Goal: Task Accomplishment & Management: Use online tool/utility

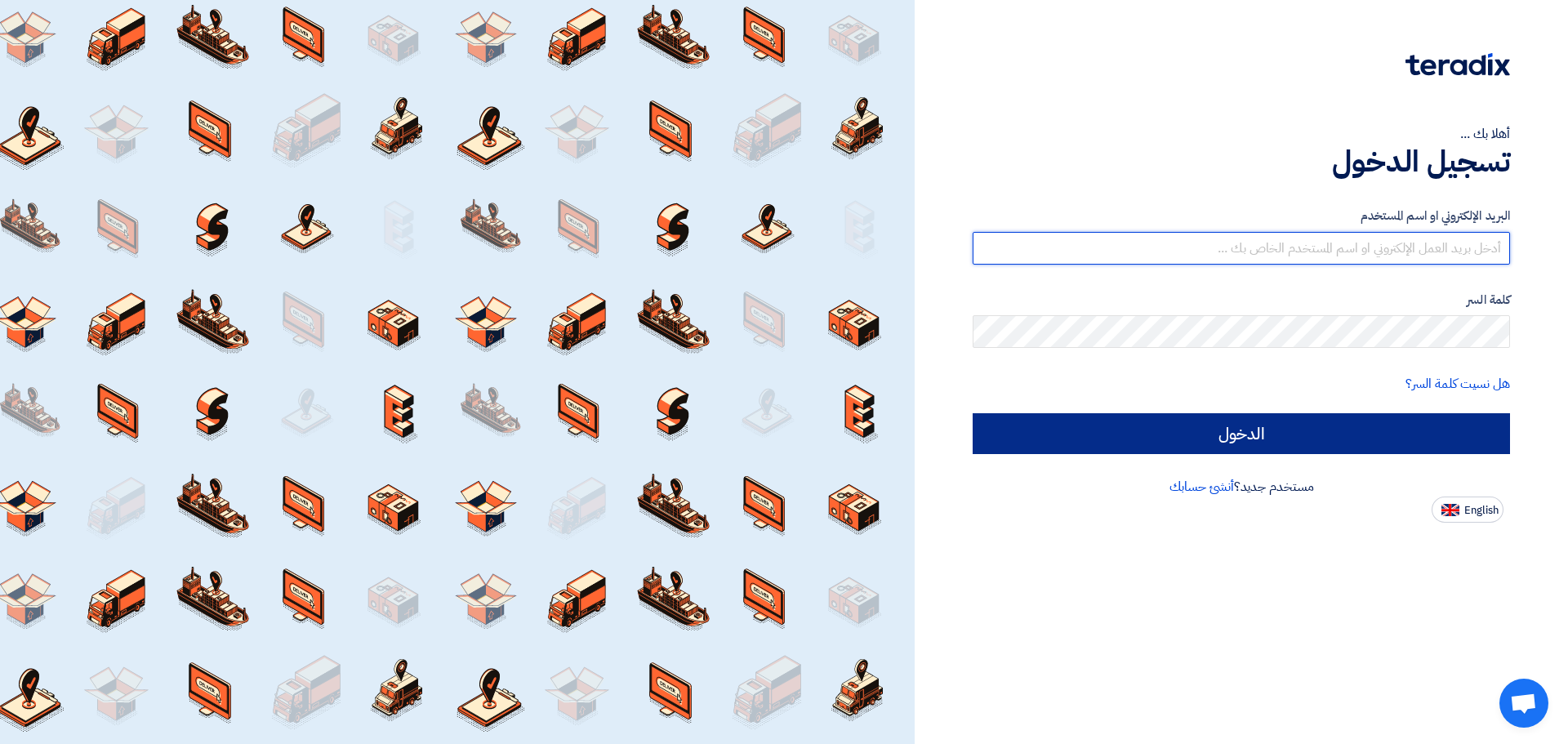
type input "[EMAIL_ADDRESS][DOMAIN_NAME]"
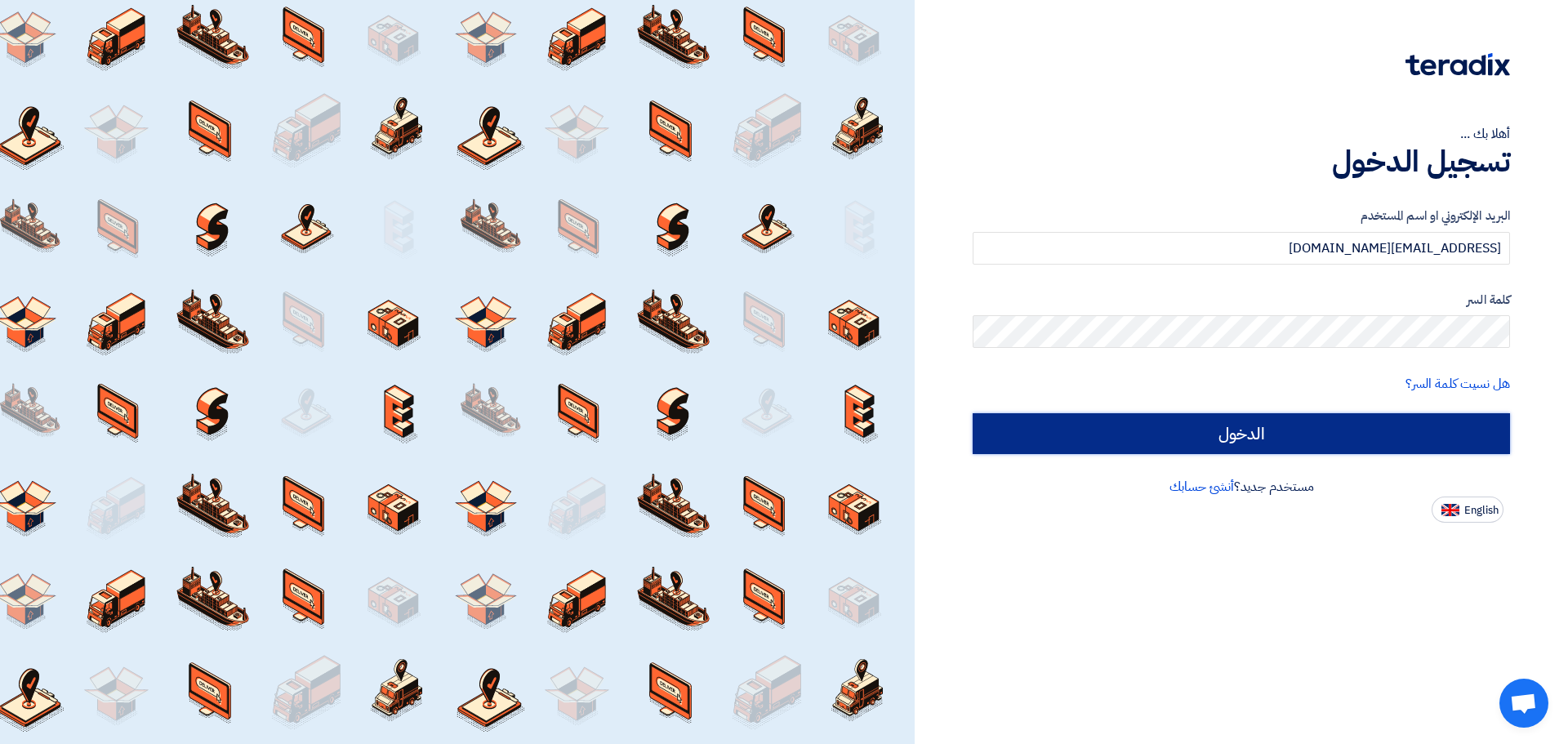
click at [1159, 425] on input "الدخول" at bounding box center [1241, 434] width 537 height 41
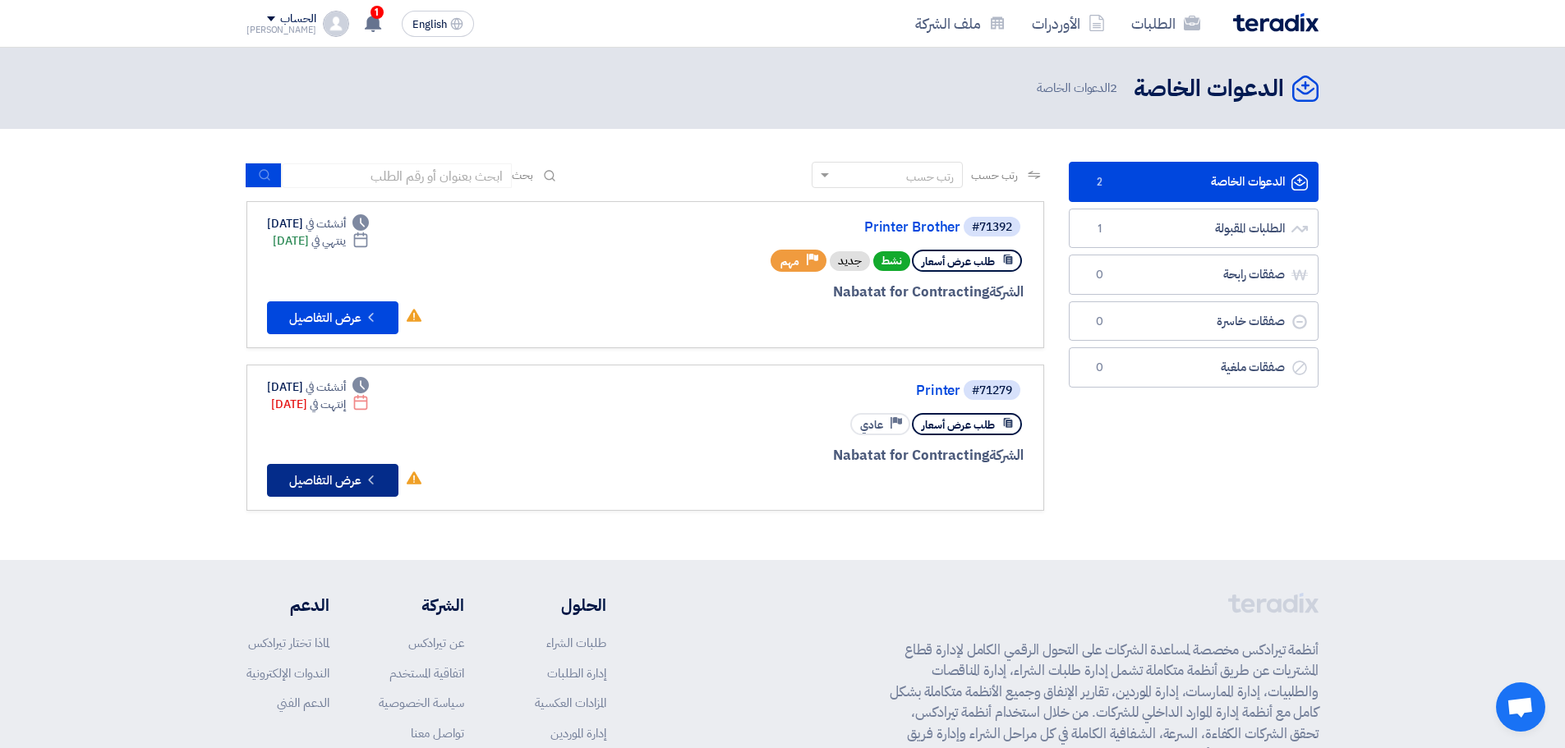
click at [307, 484] on button "Check details عرض التفاصيل" at bounding box center [332, 480] width 131 height 33
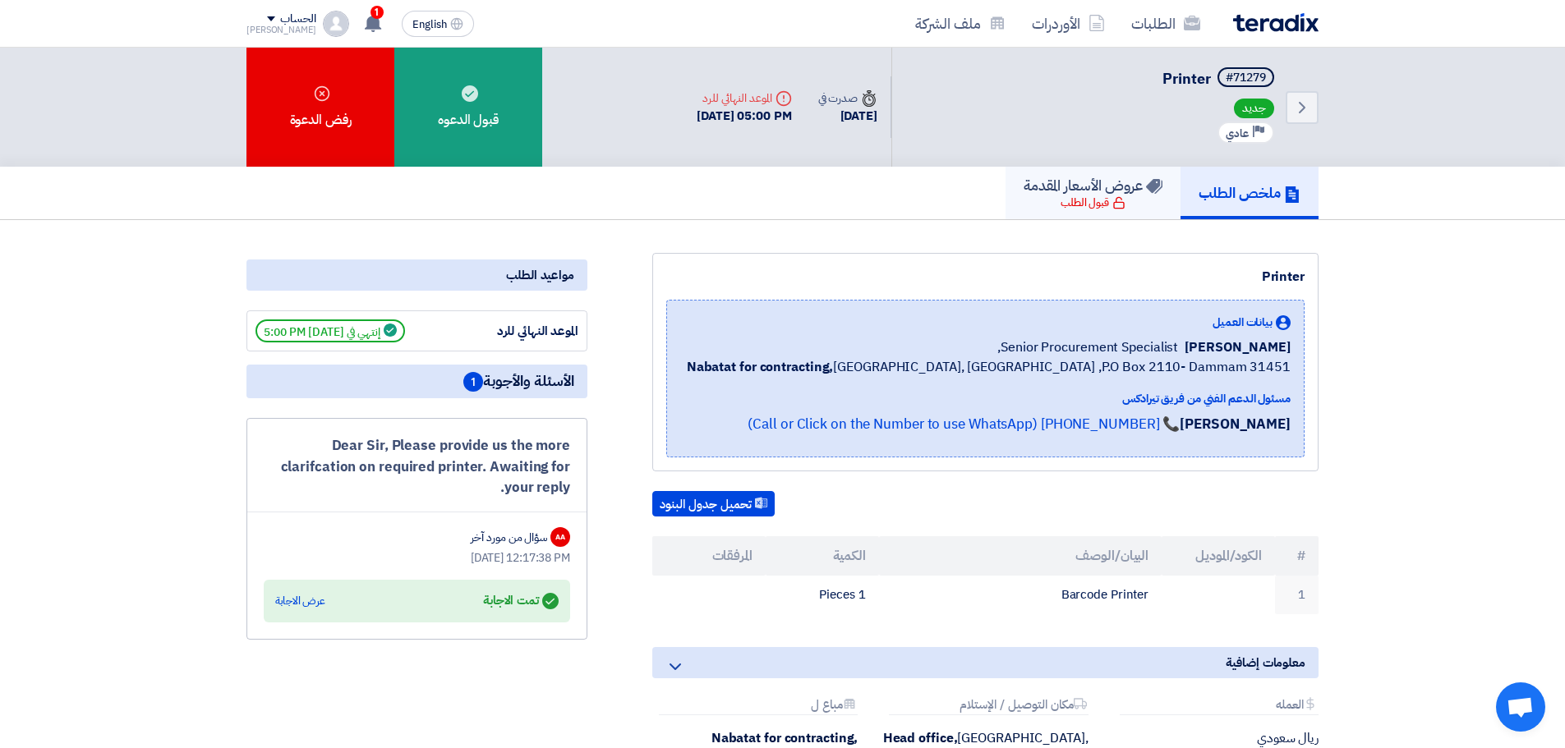
click at [1060, 203] on div "قبول الطلب" at bounding box center [1092, 203] width 65 height 16
click at [1297, 92] on link "Back" at bounding box center [1301, 107] width 33 height 33
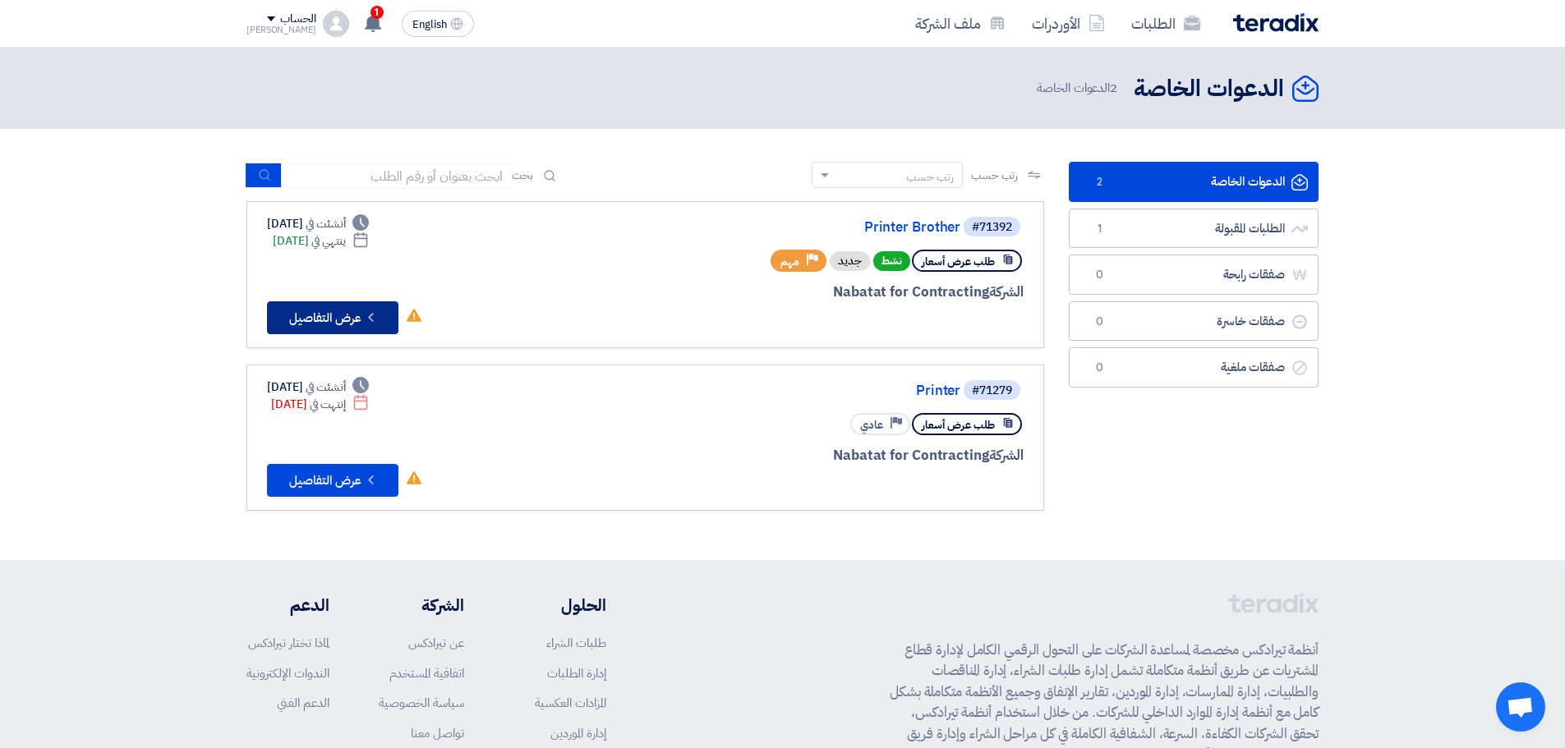
click at [329, 317] on button "Check details عرض التفاصيل" at bounding box center [332, 317] width 131 height 33
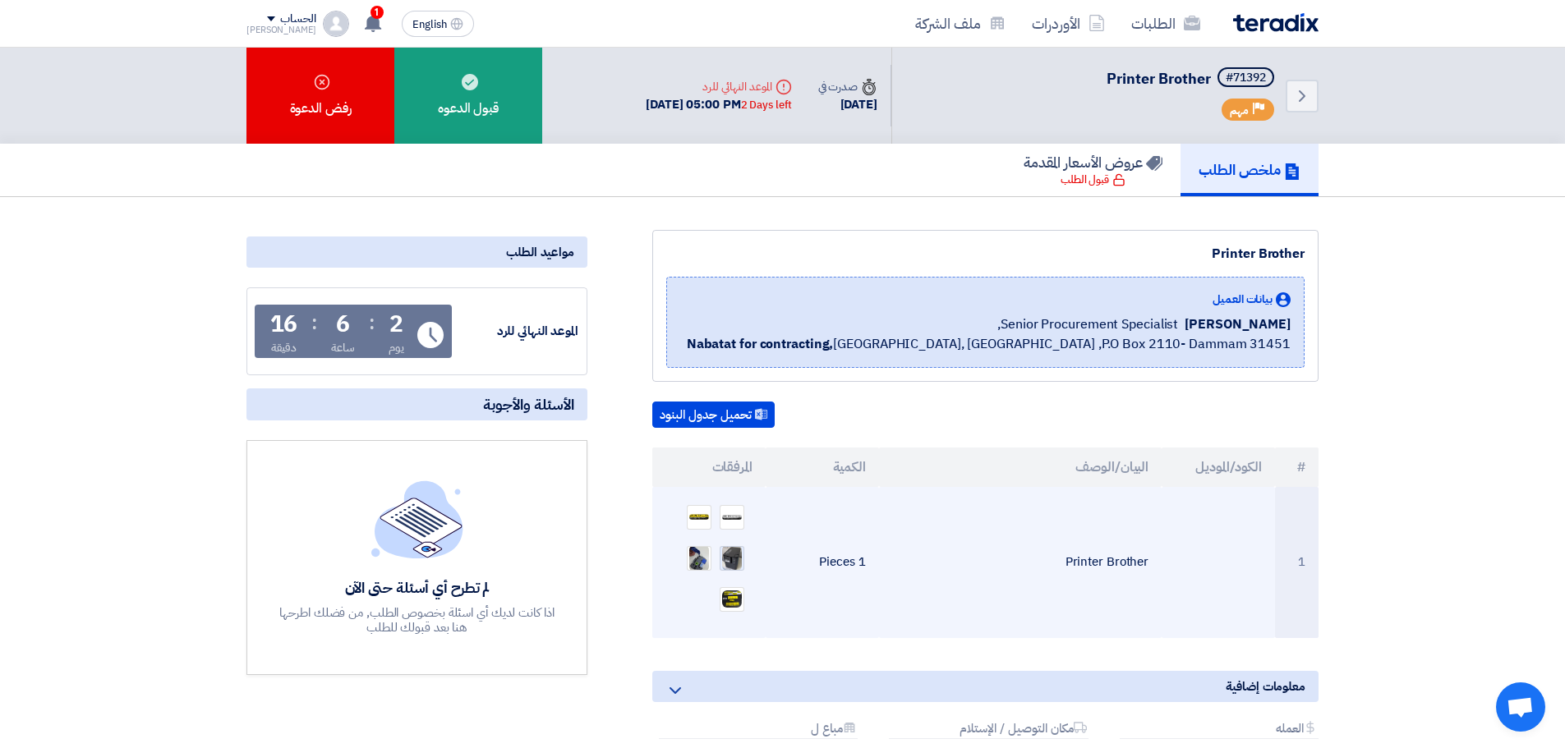
click at [736, 552] on img at bounding box center [731, 558] width 23 height 29
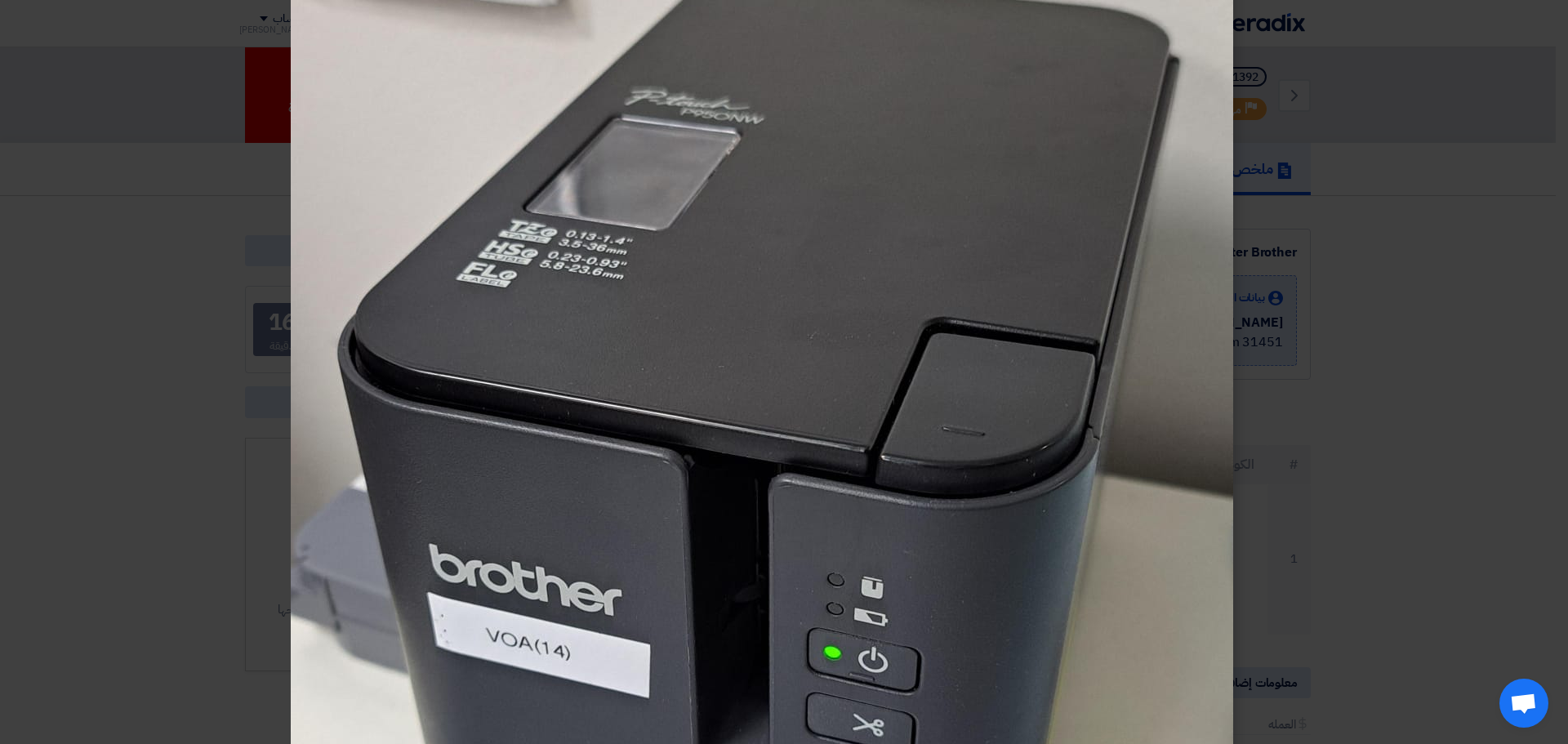
scroll to position [245, 0]
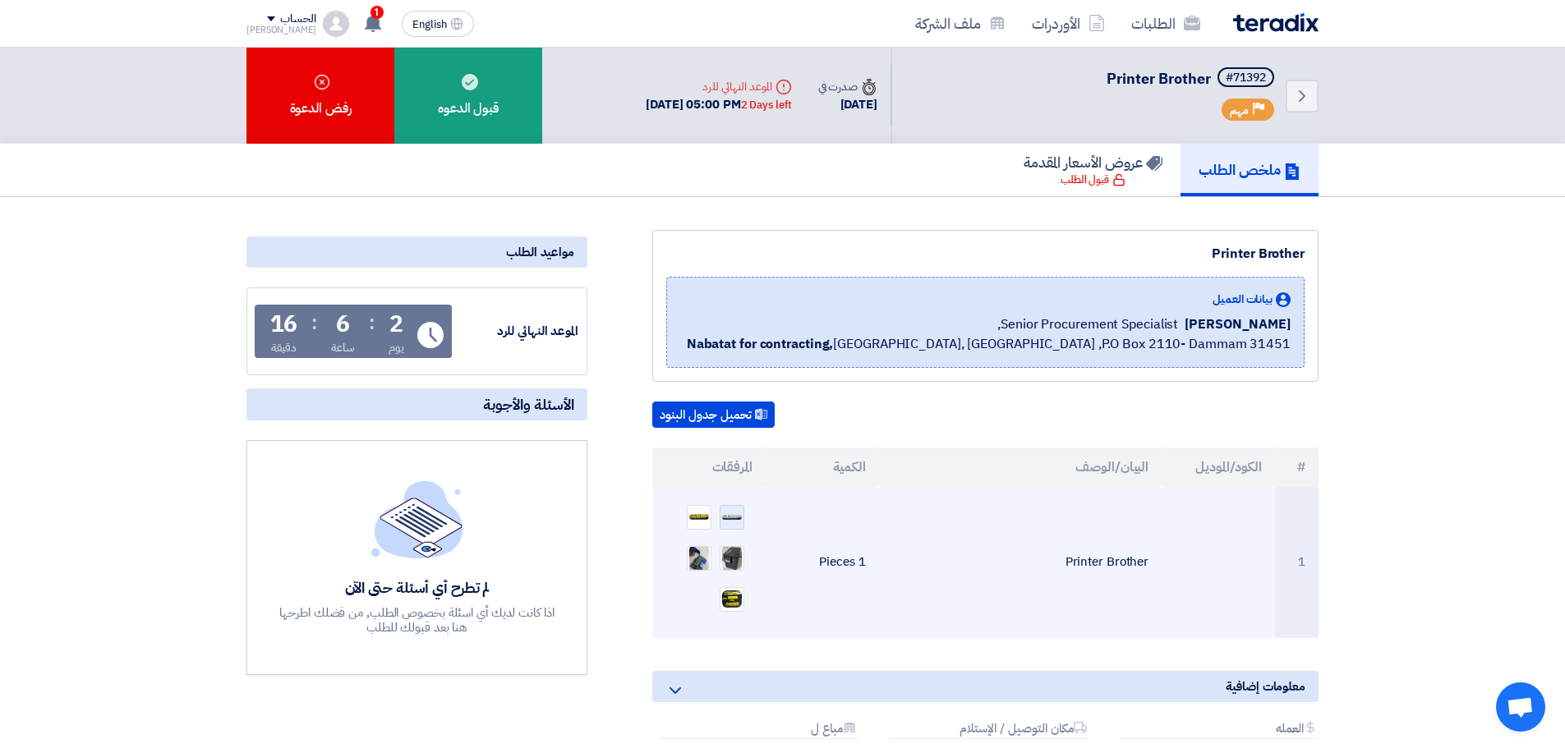
click at [733, 517] on img at bounding box center [731, 517] width 23 height 8
click at [701, 520] on img at bounding box center [698, 517] width 23 height 9
click at [698, 565] on img at bounding box center [698, 559] width 23 height 30
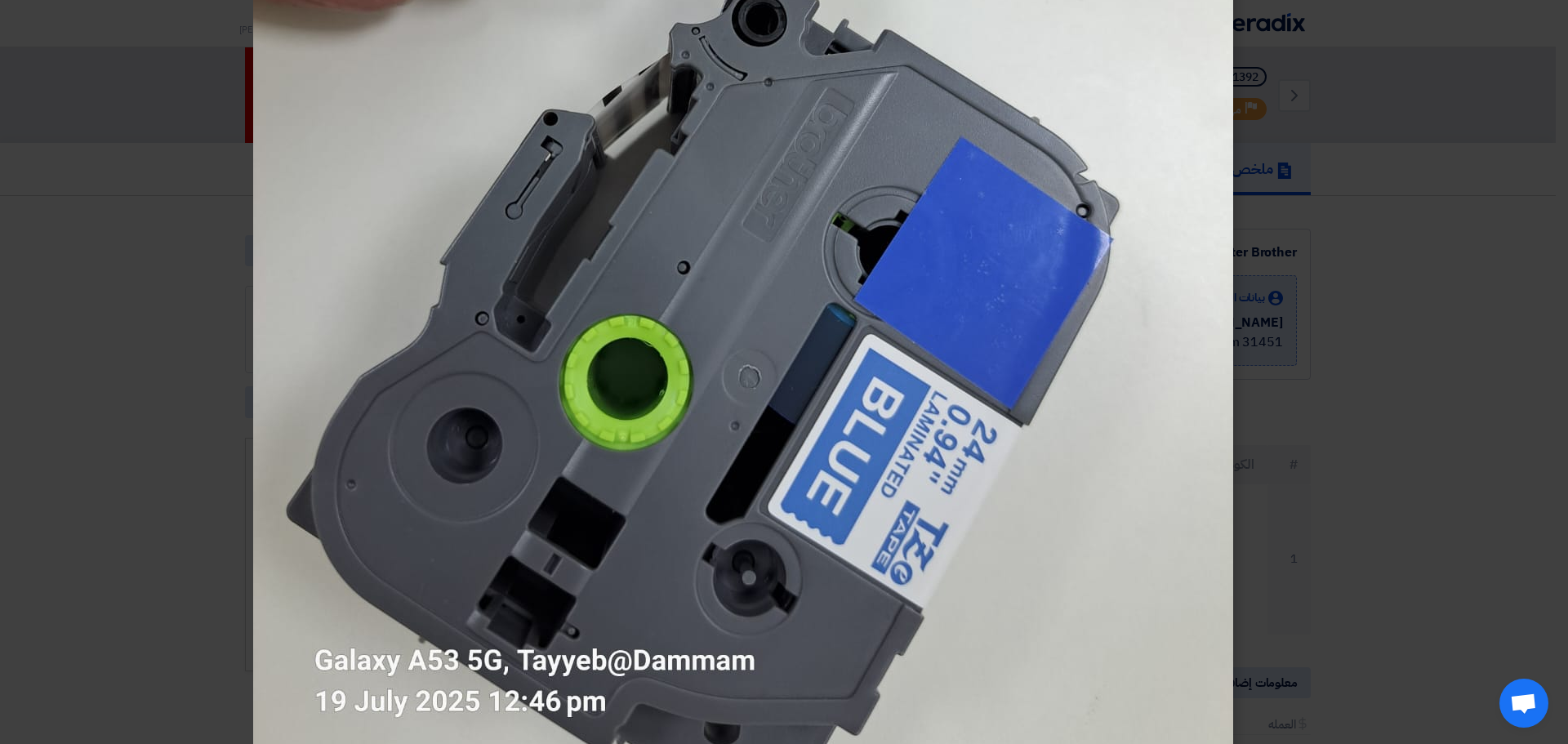
scroll to position [572, 0]
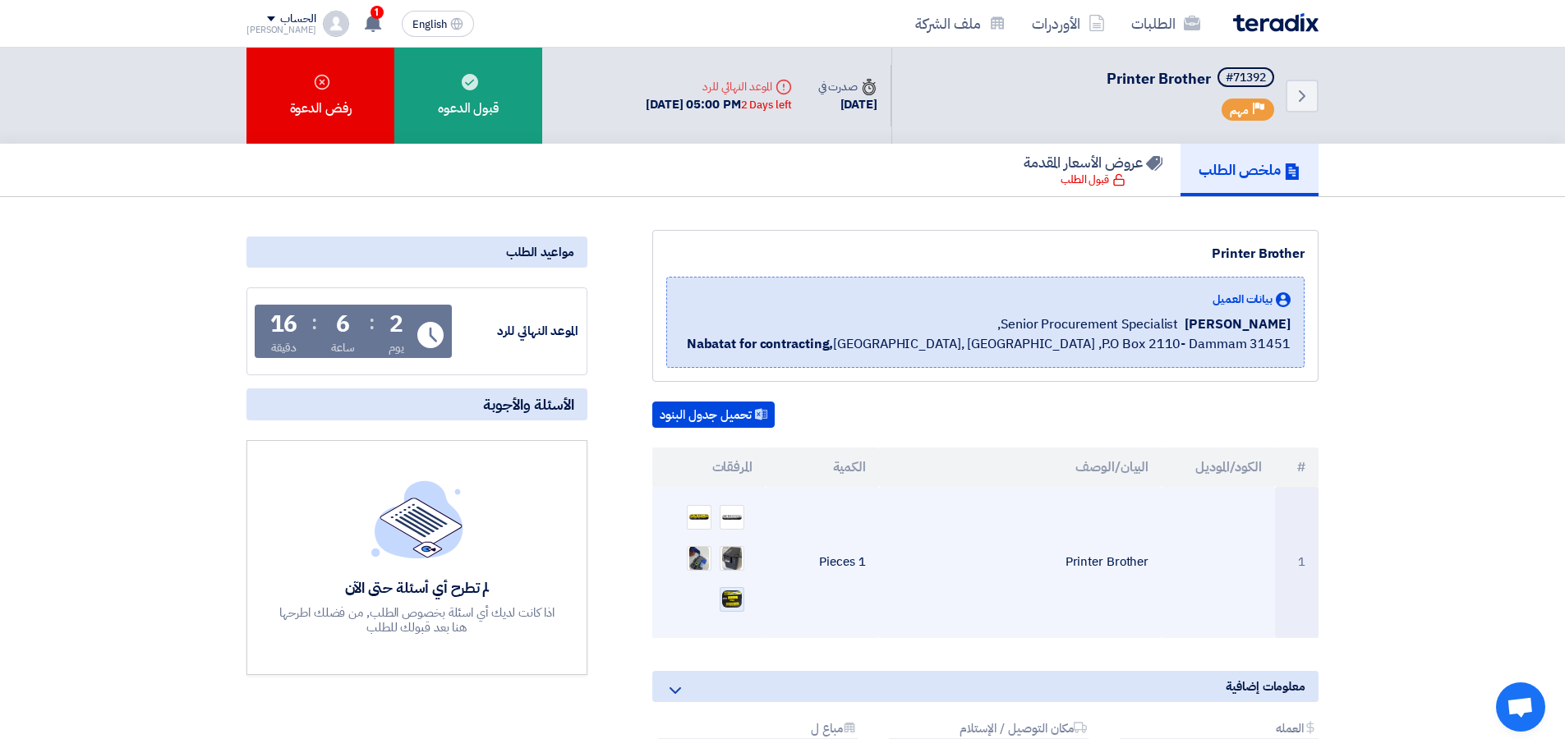
click at [730, 591] on img at bounding box center [731, 599] width 23 height 20
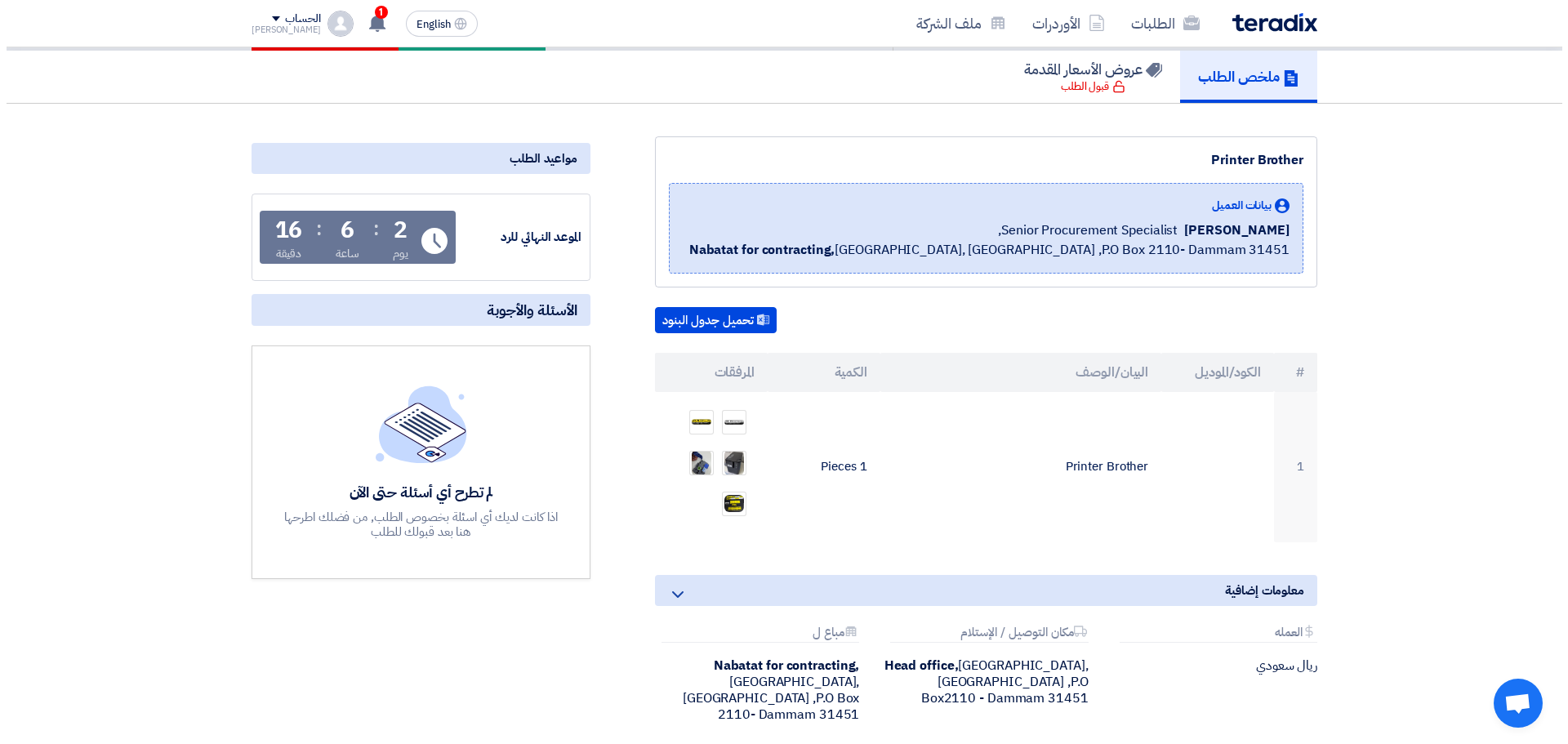
scroll to position [409, 0]
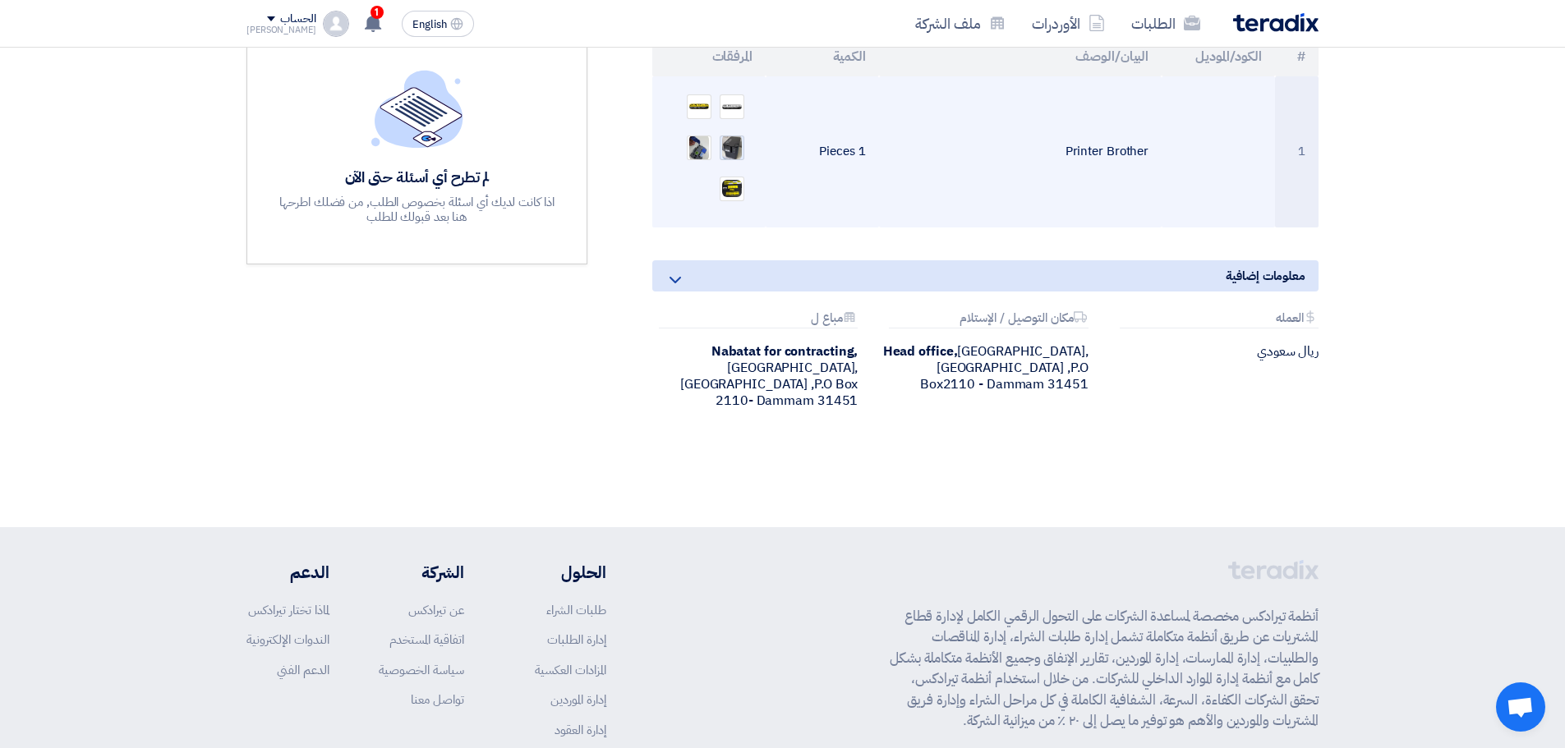
click at [734, 144] on img at bounding box center [731, 147] width 23 height 29
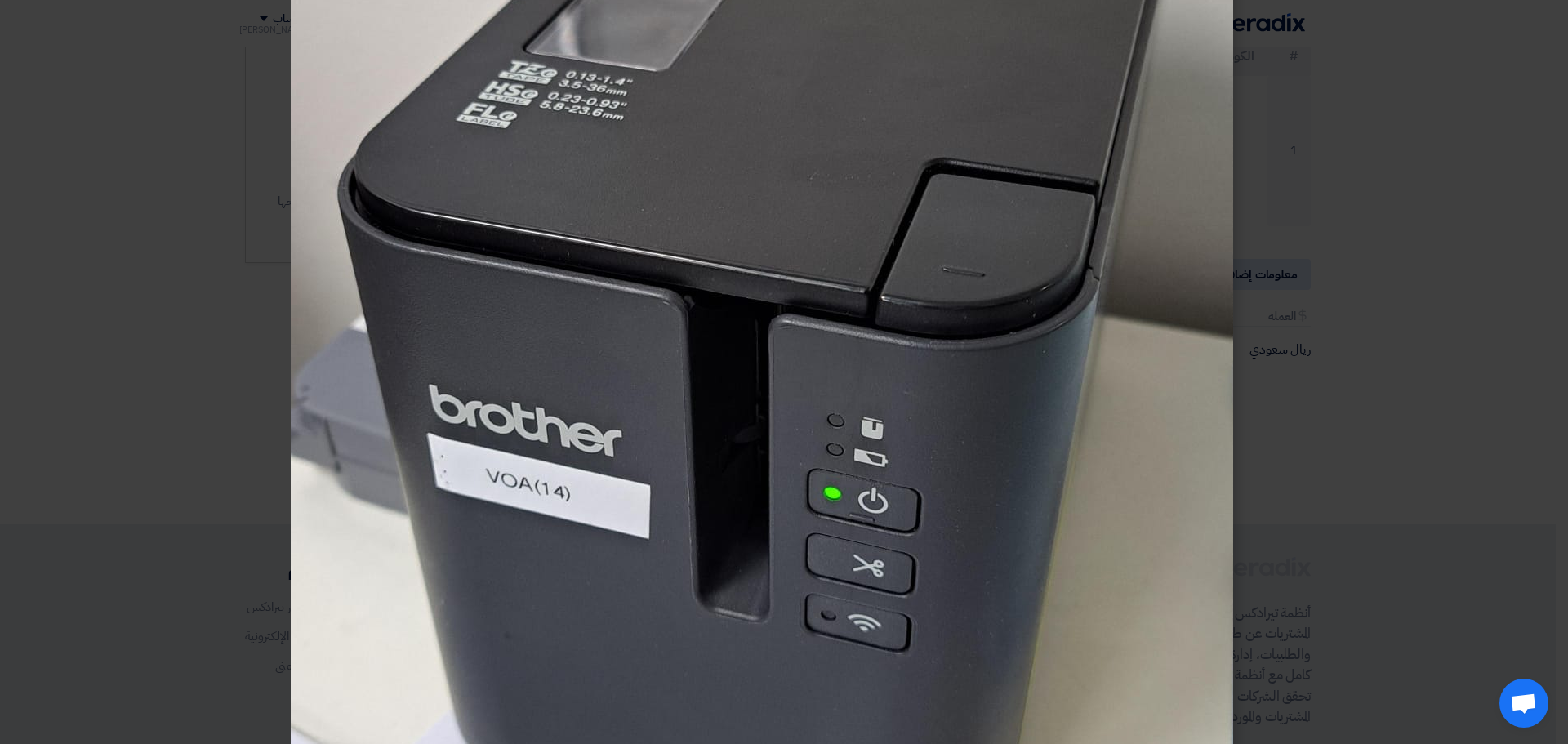
scroll to position [327, 0]
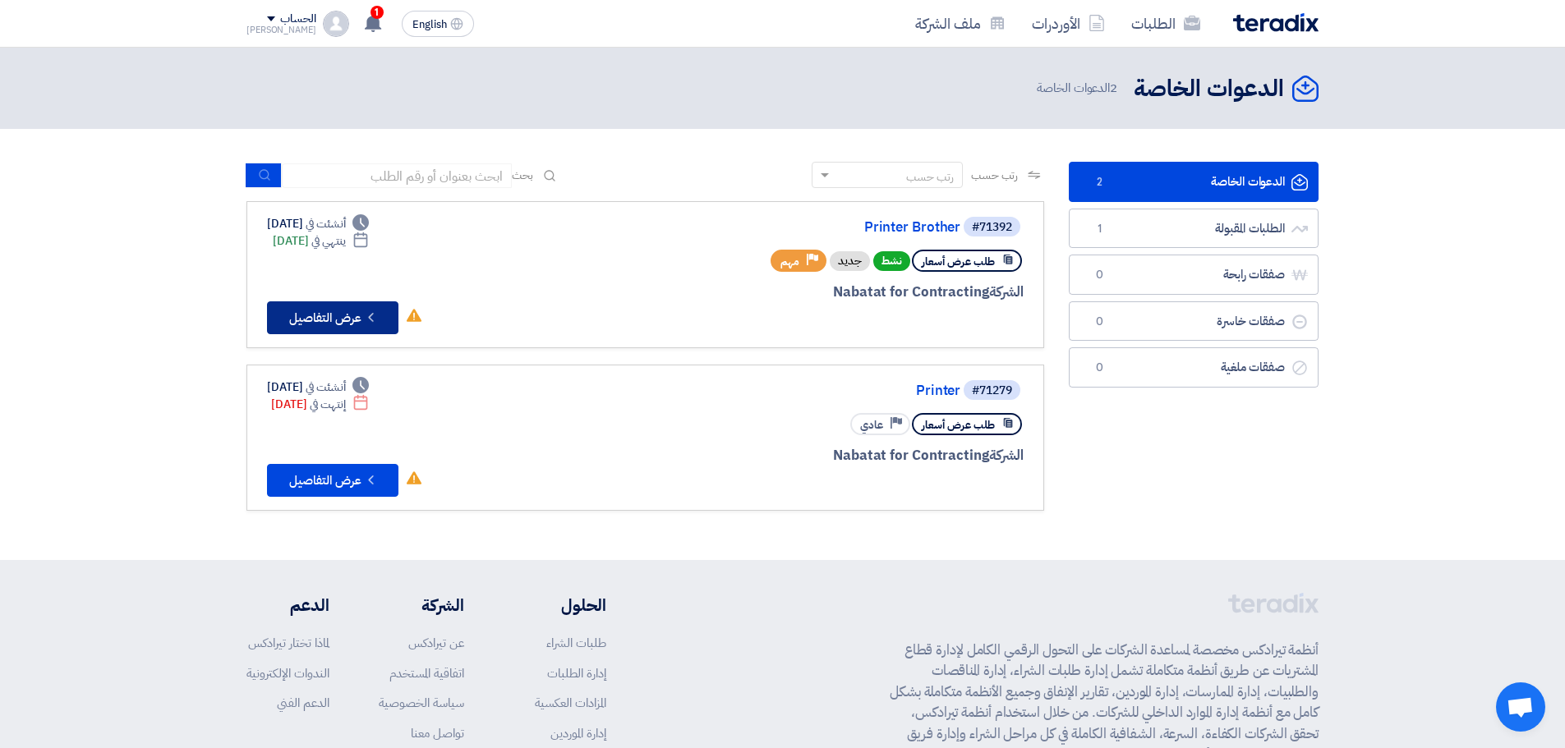
click at [373, 312] on icon "Check details" at bounding box center [371, 318] width 16 height 16
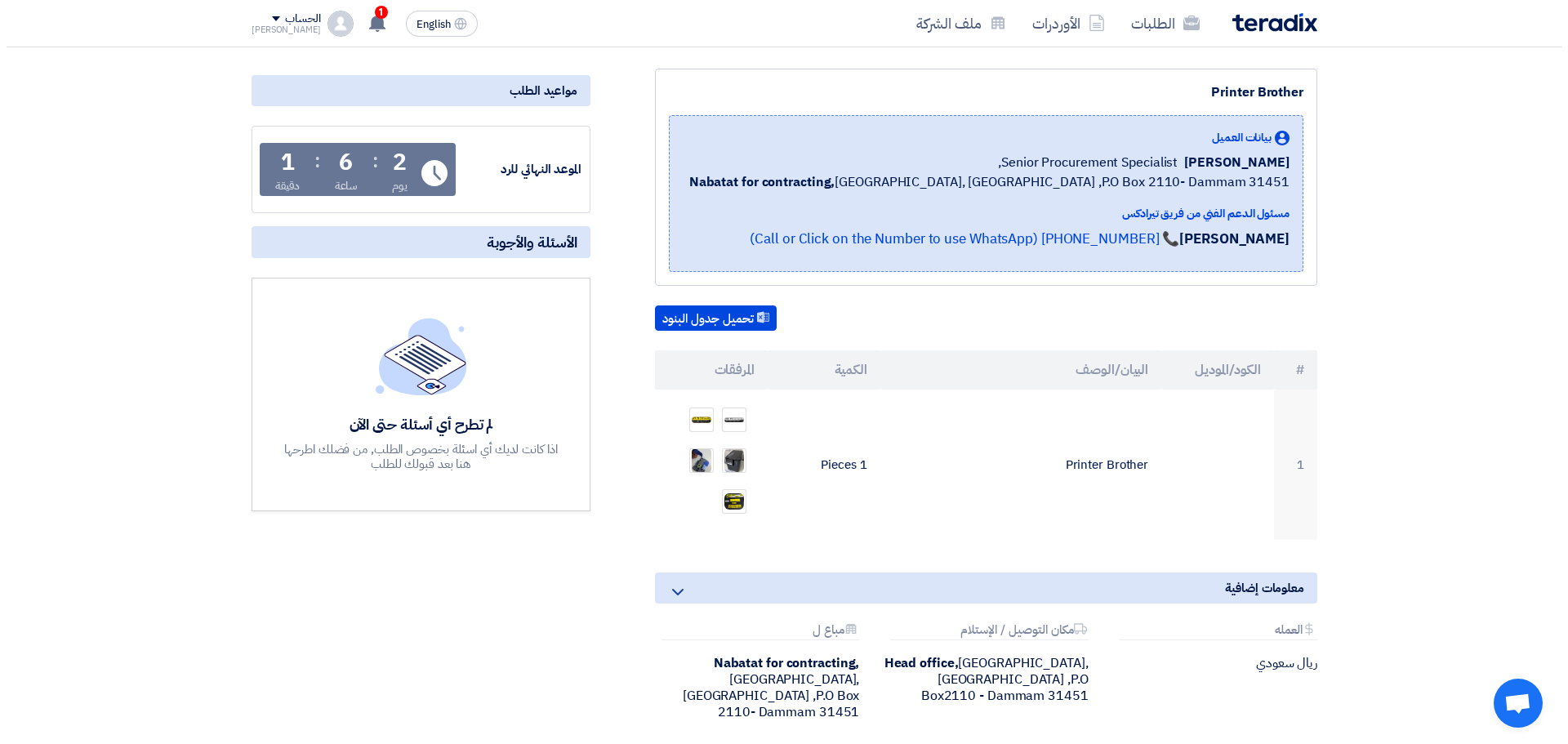
scroll to position [245, 0]
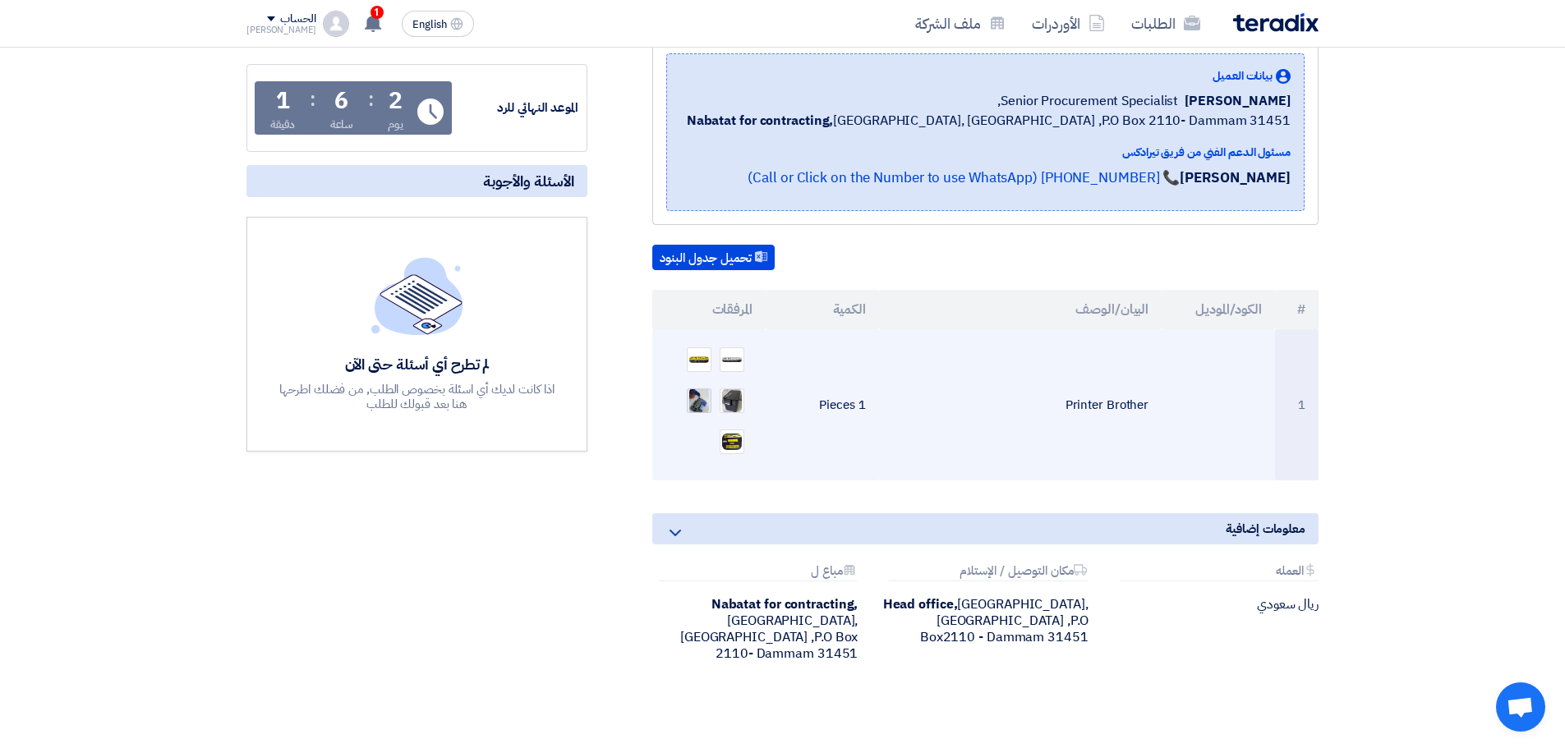
click at [699, 402] on img at bounding box center [698, 401] width 23 height 30
click at [728, 361] on img at bounding box center [731, 360] width 23 height 8
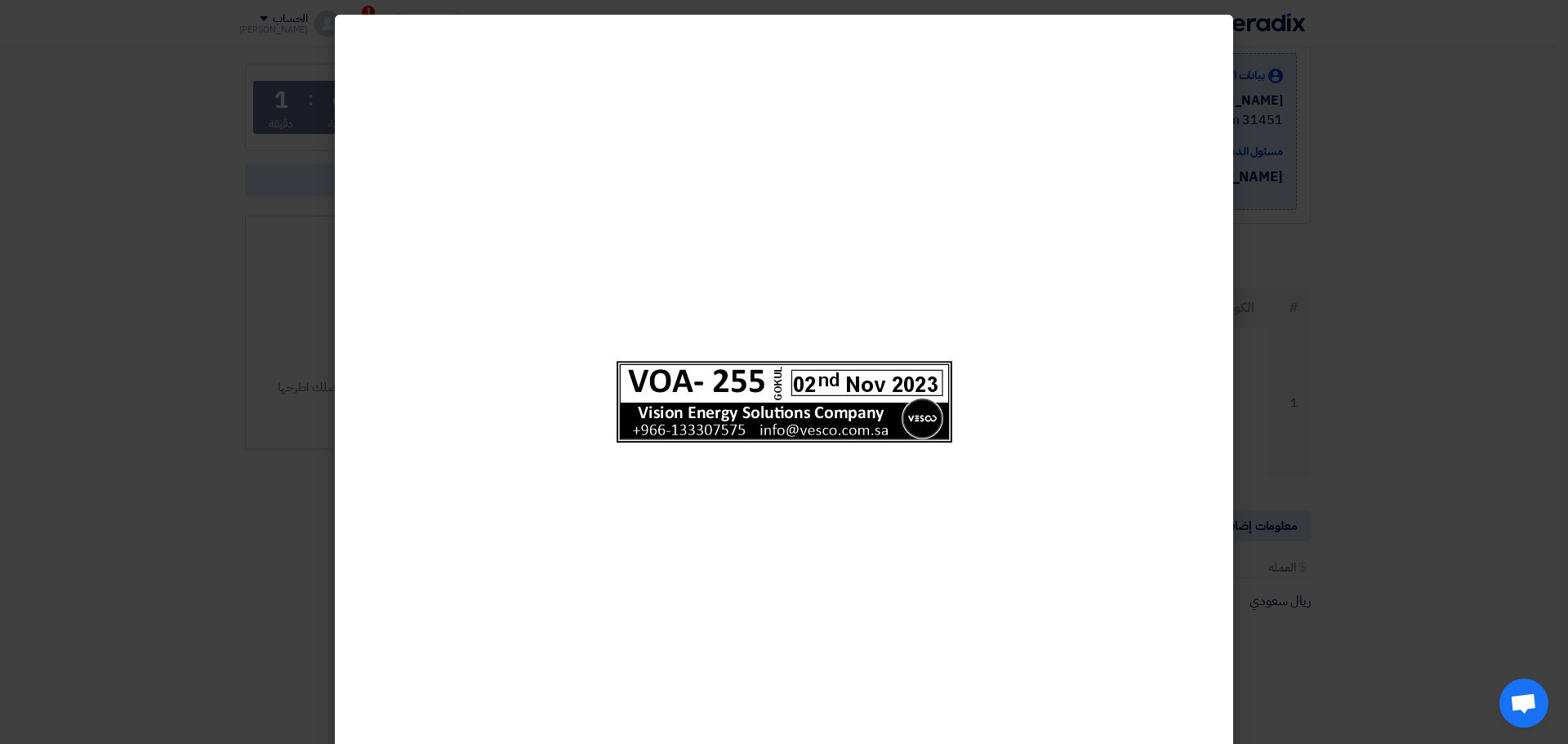
click at [1336, 423] on modal-container at bounding box center [784, 372] width 1568 height 744
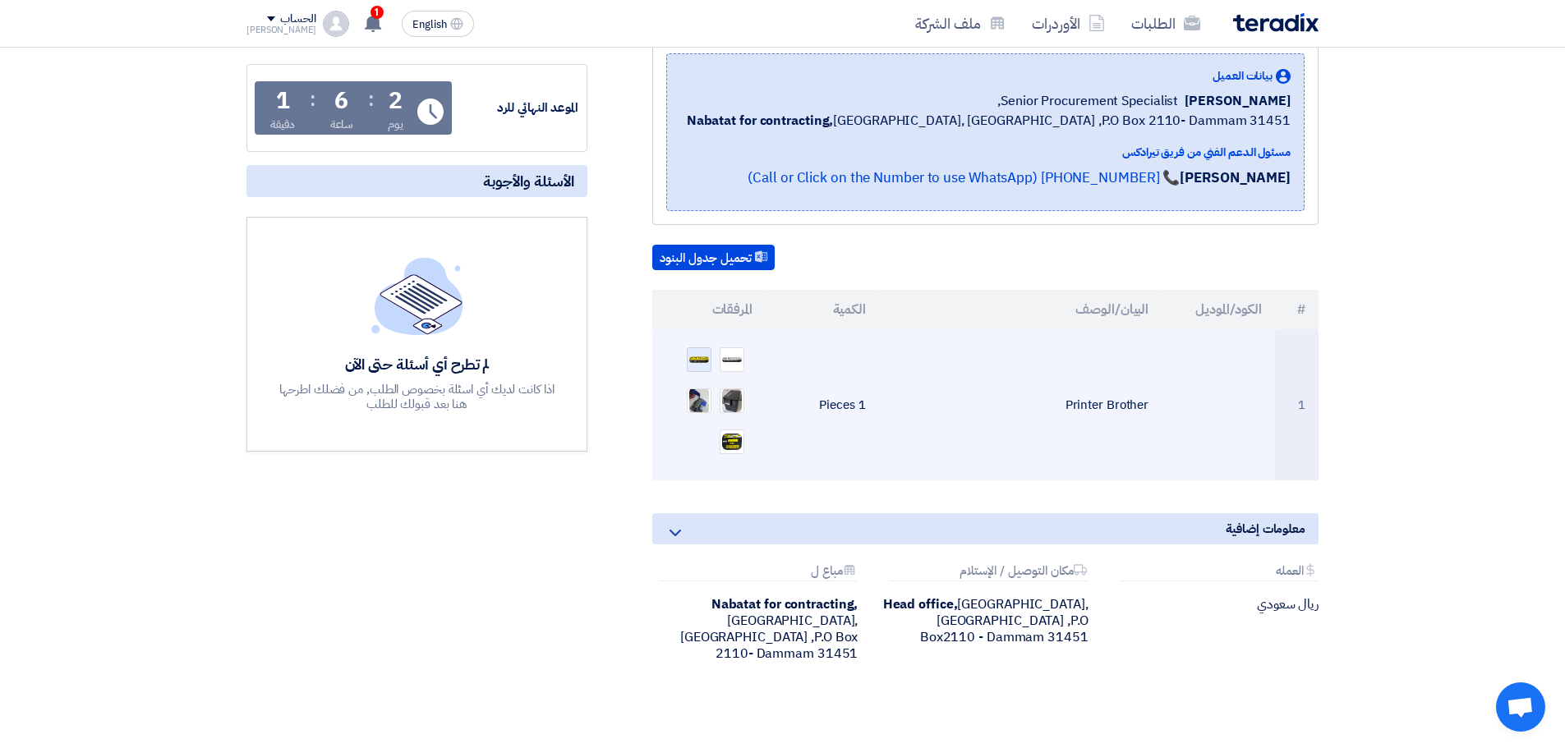
click at [697, 352] on div at bounding box center [699, 359] width 25 height 25
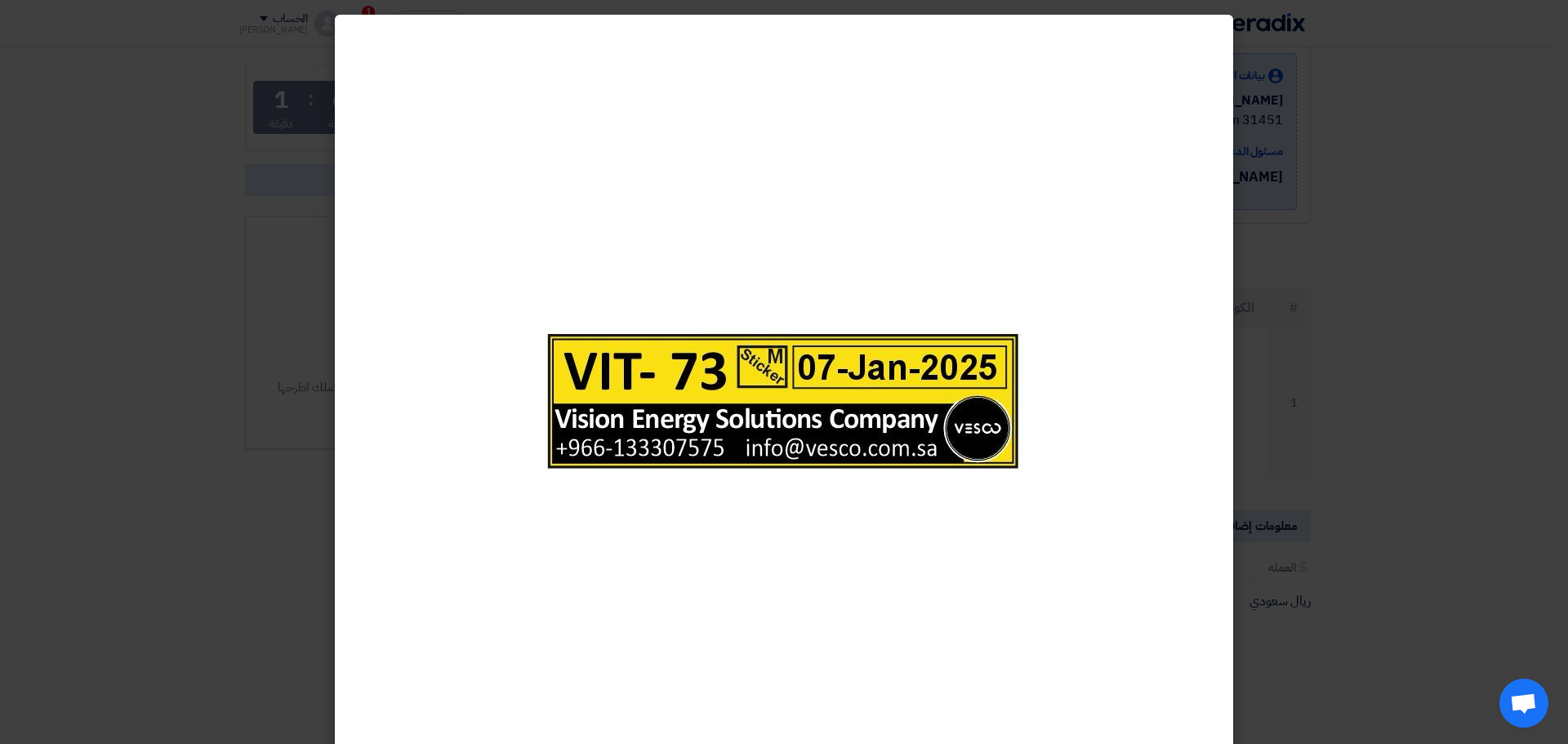
click at [1306, 414] on modal-container at bounding box center [784, 372] width 1568 height 744
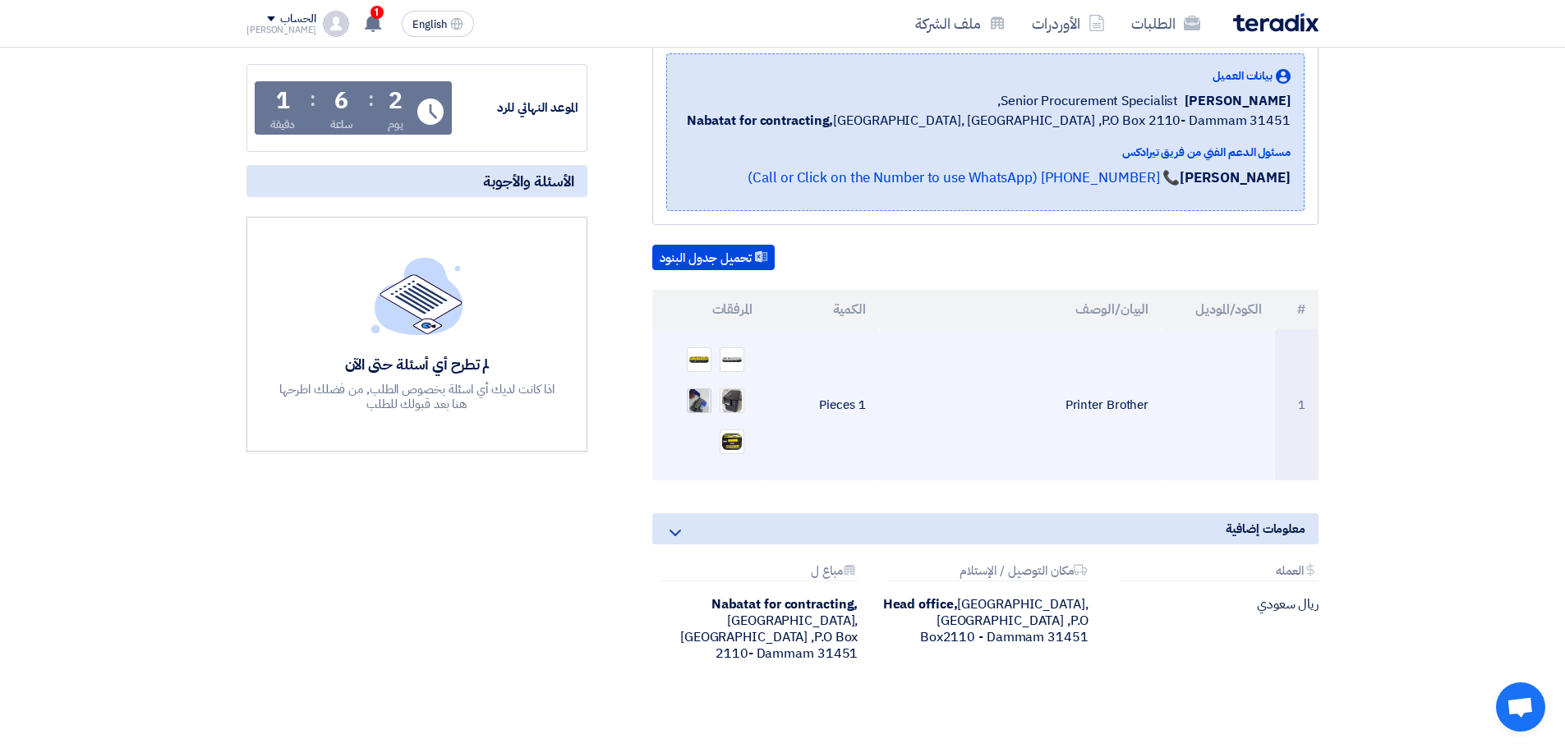
click at [708, 393] on img at bounding box center [698, 401] width 23 height 30
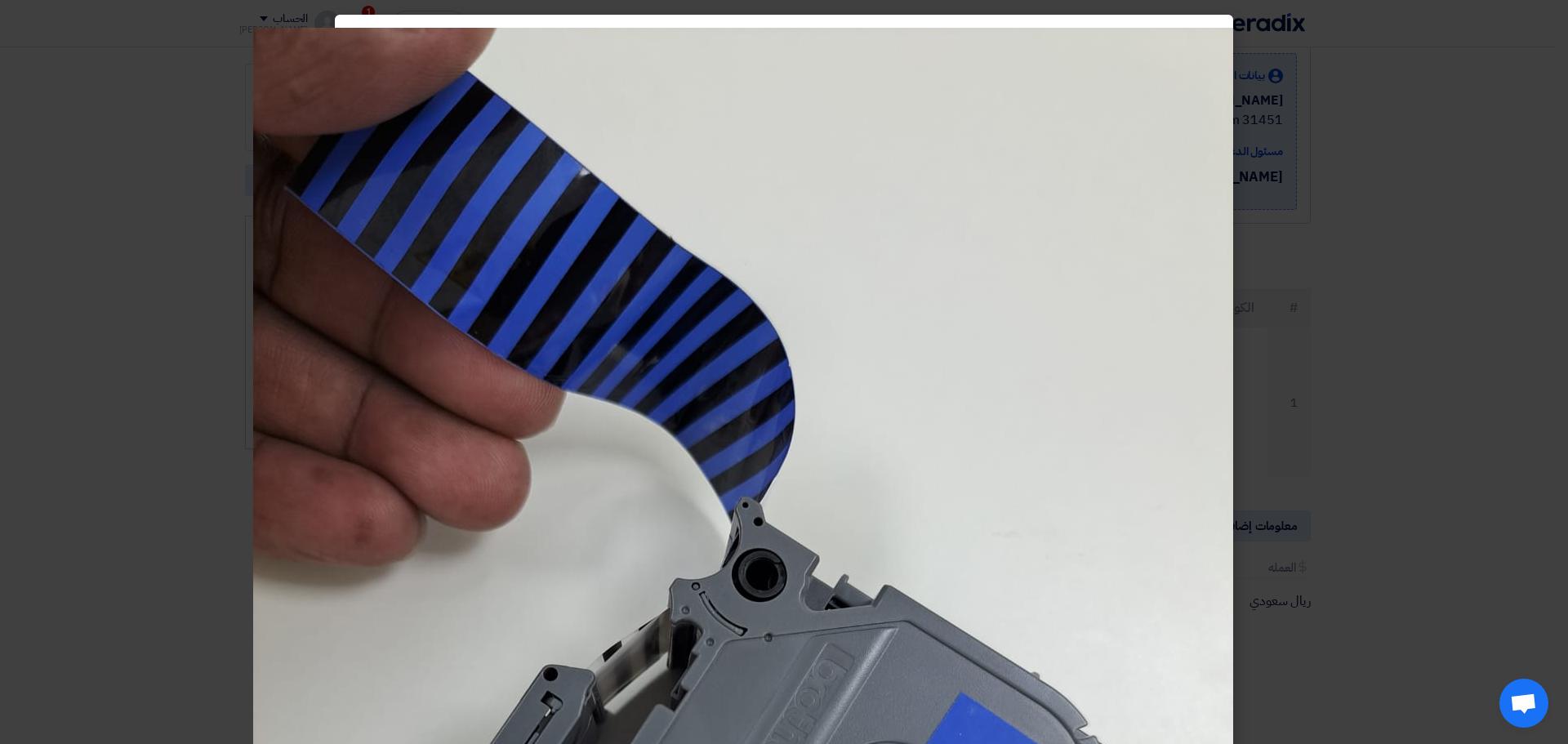
click at [1395, 406] on modal-container at bounding box center [784, 372] width 1568 height 744
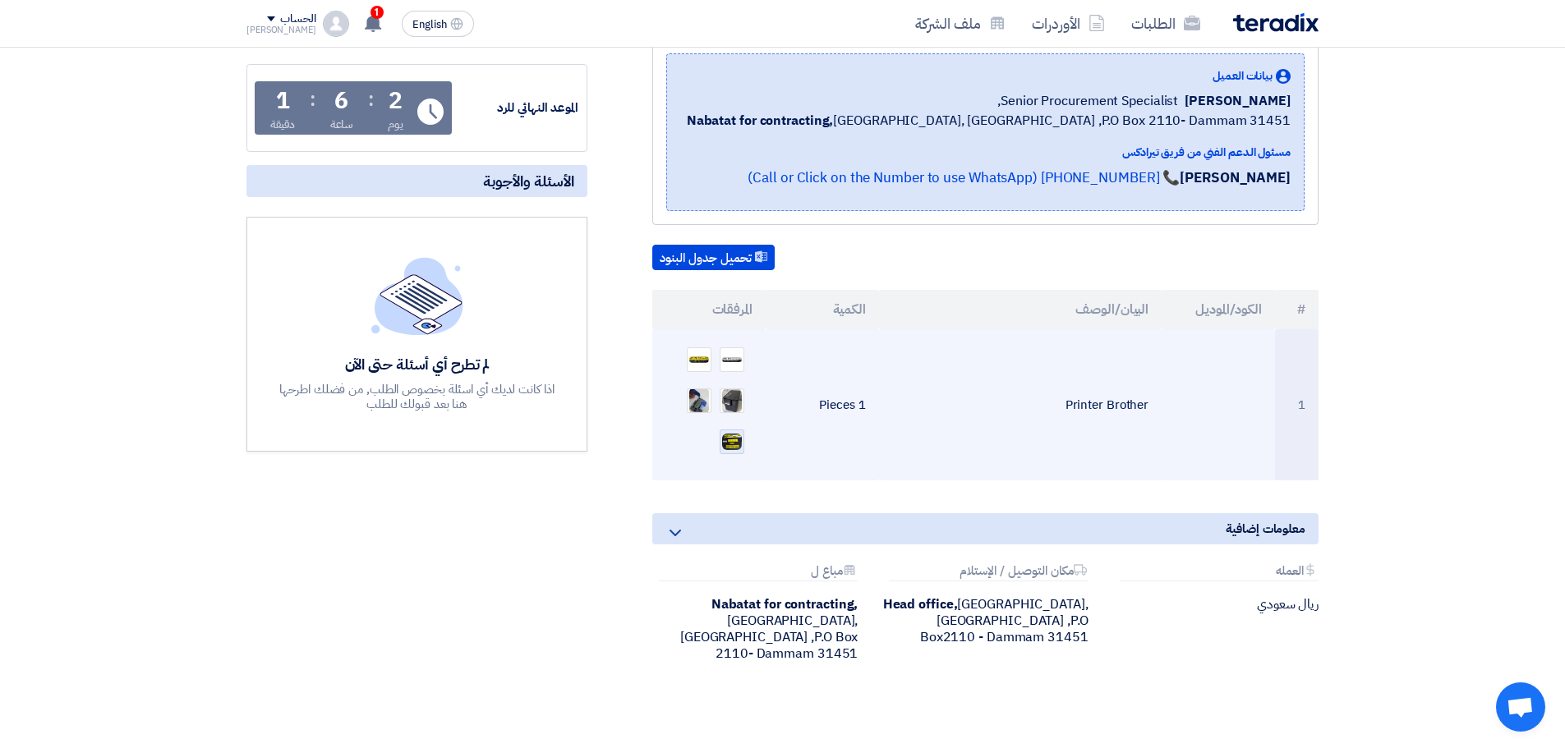
click at [732, 434] on img at bounding box center [731, 442] width 23 height 20
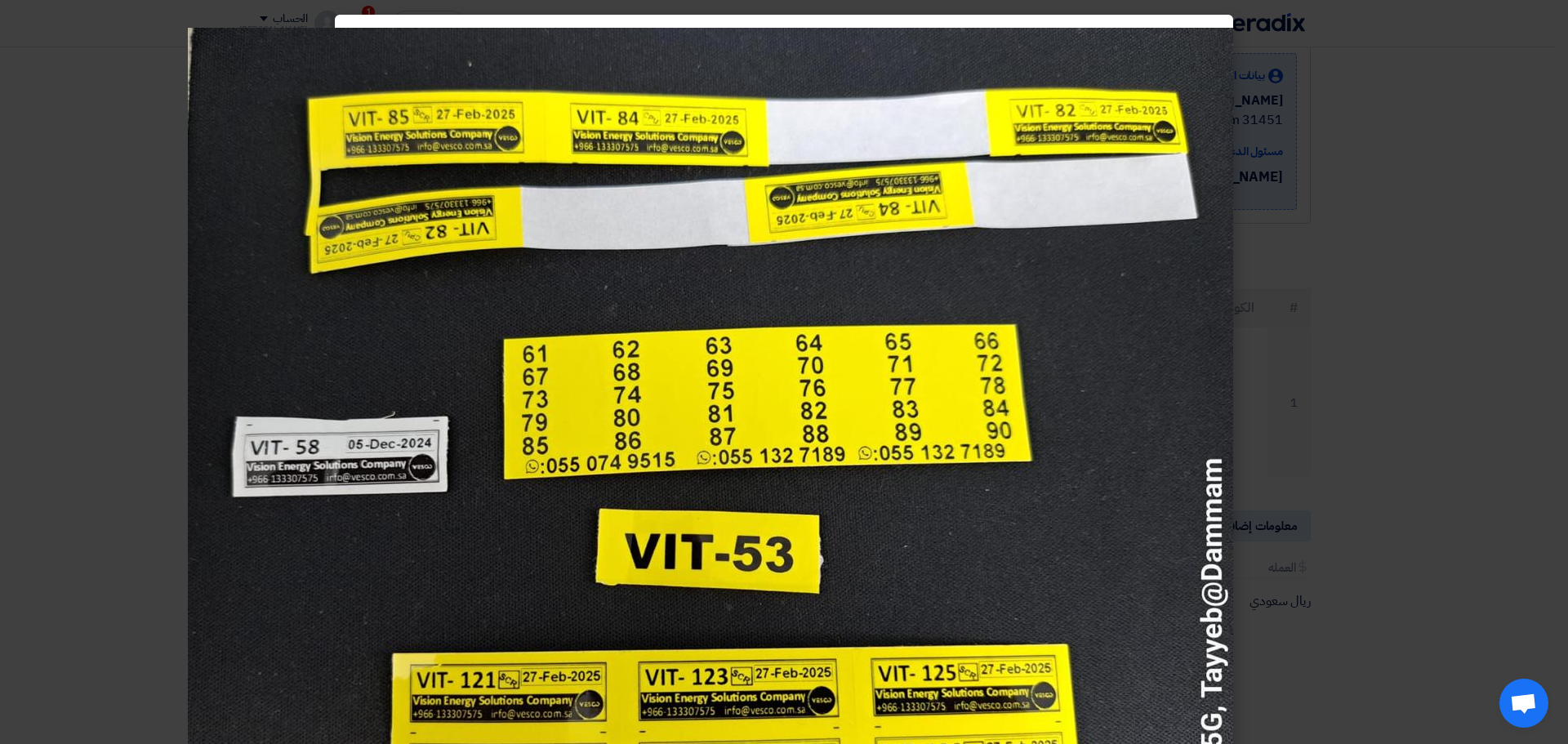
click at [1442, 209] on modal-container at bounding box center [784, 372] width 1568 height 744
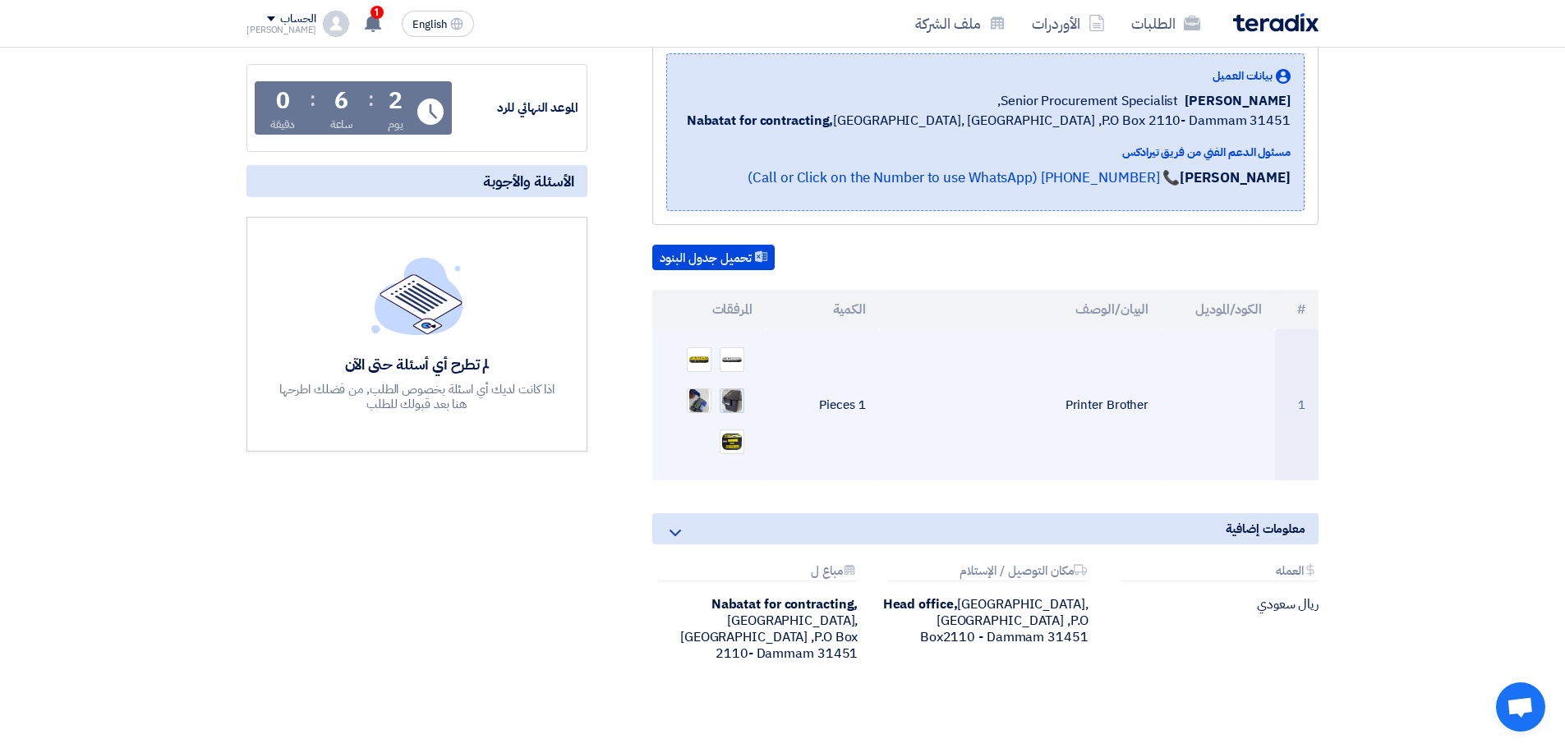
click at [733, 406] on img at bounding box center [731, 401] width 23 height 29
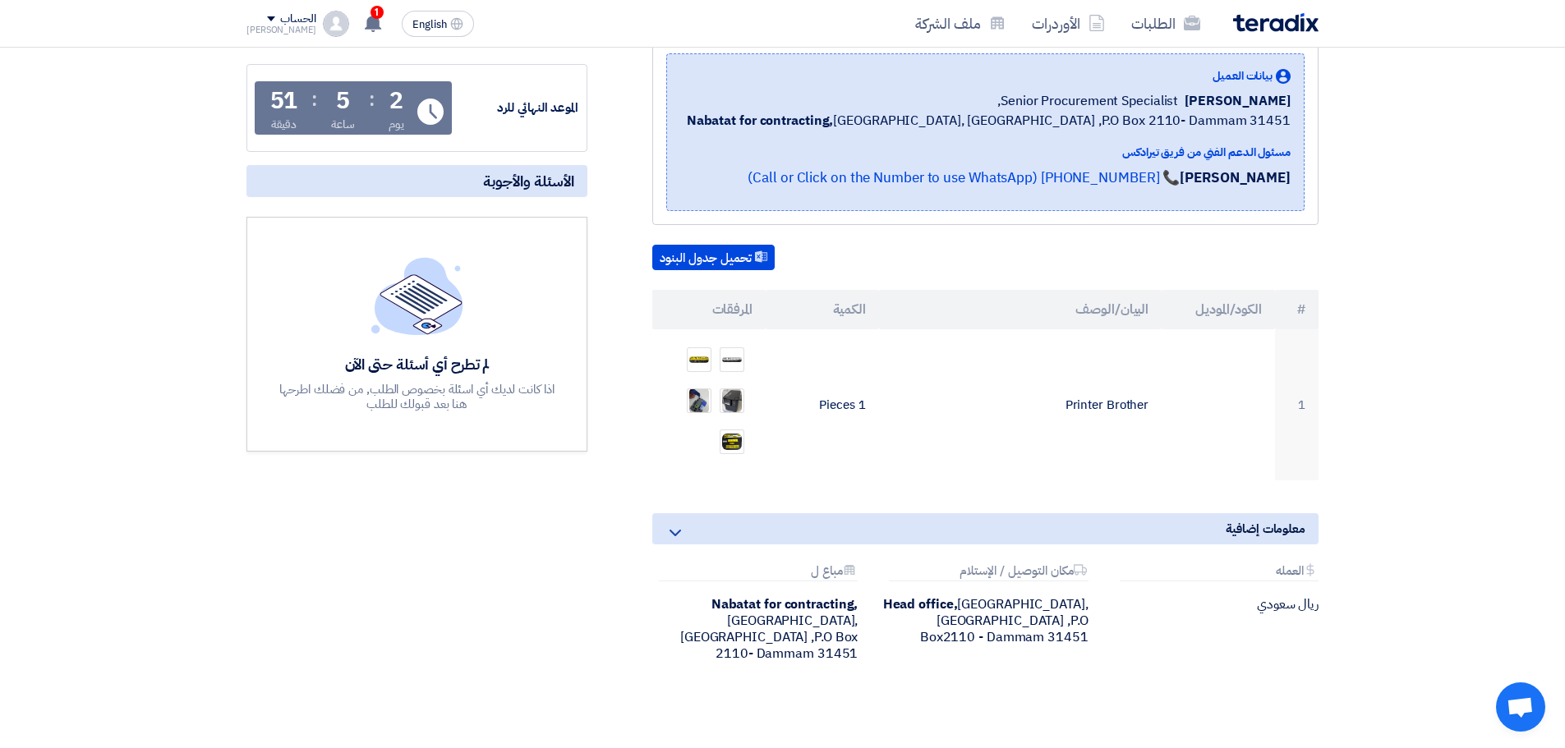
scroll to position [639, 0]
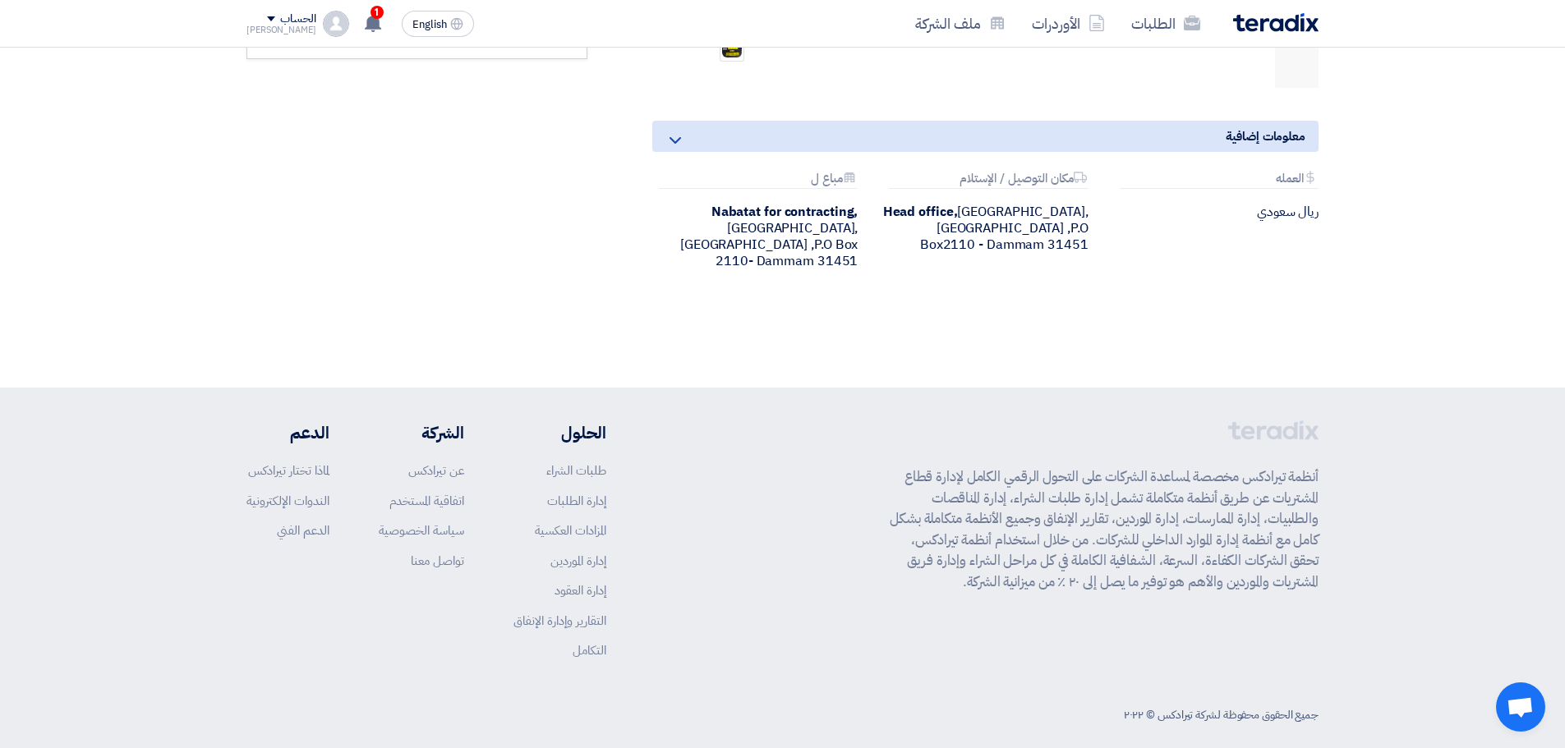
drag, startPoint x: 292, startPoint y: 140, endPoint x: 218, endPoint y: 105, distance: 81.2
